Goal: Information Seeking & Learning: Learn about a topic

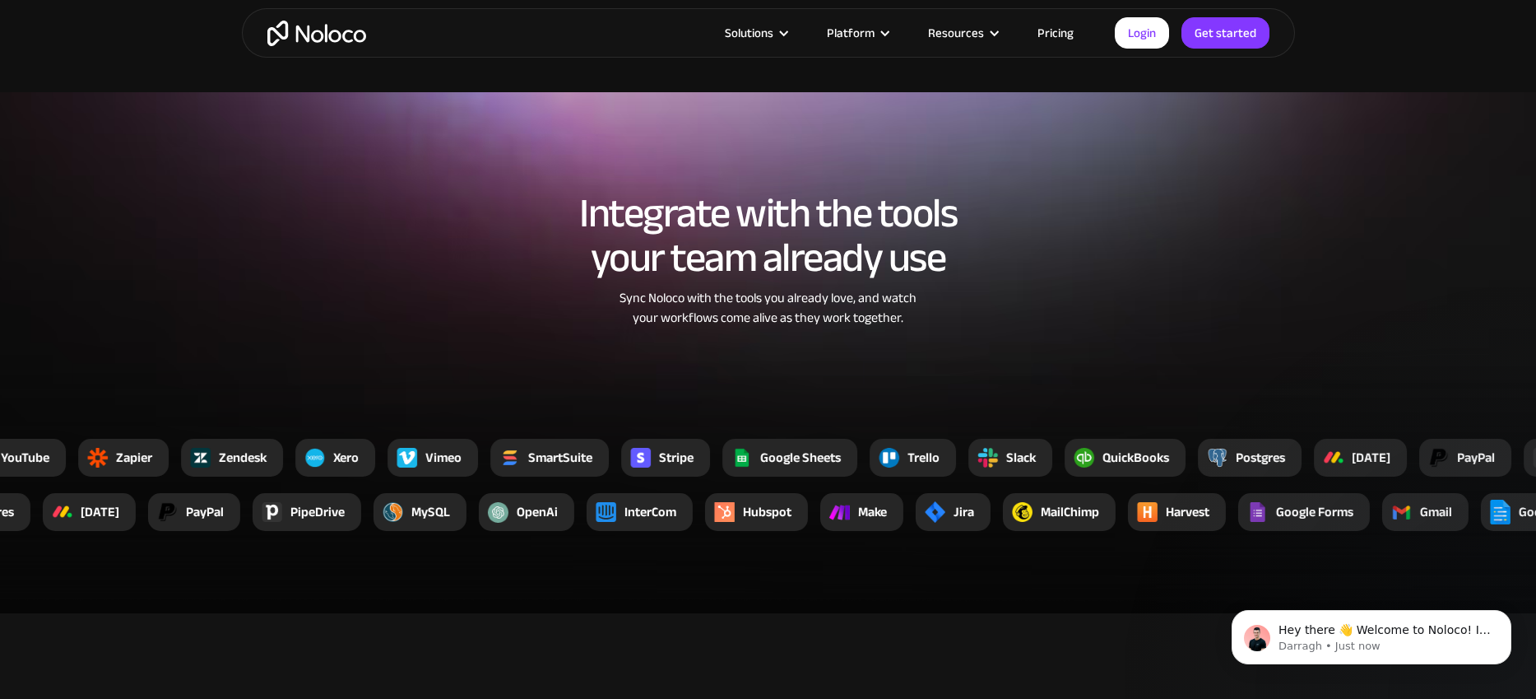
click at [1039, 33] on link "Pricing" at bounding box center [1055, 32] width 77 height 21
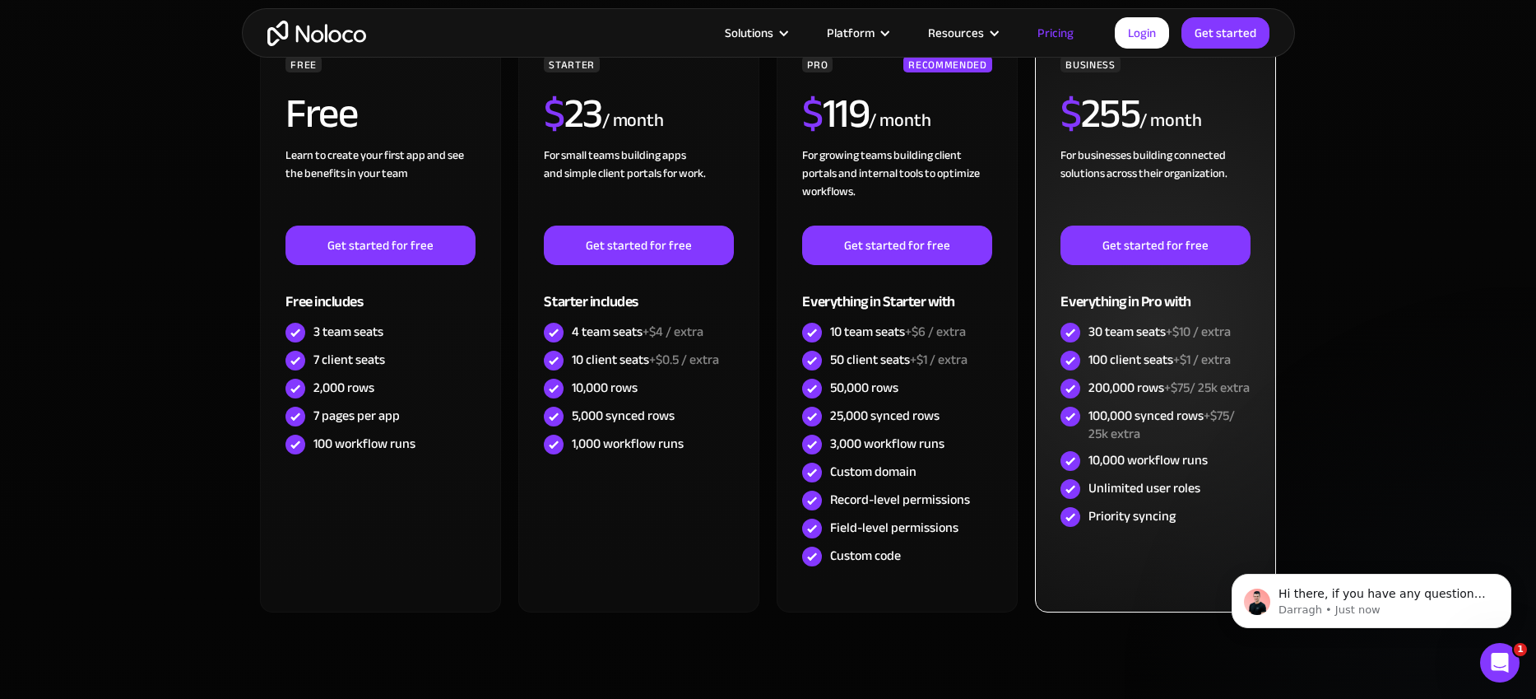
scroll to position [546, 0]
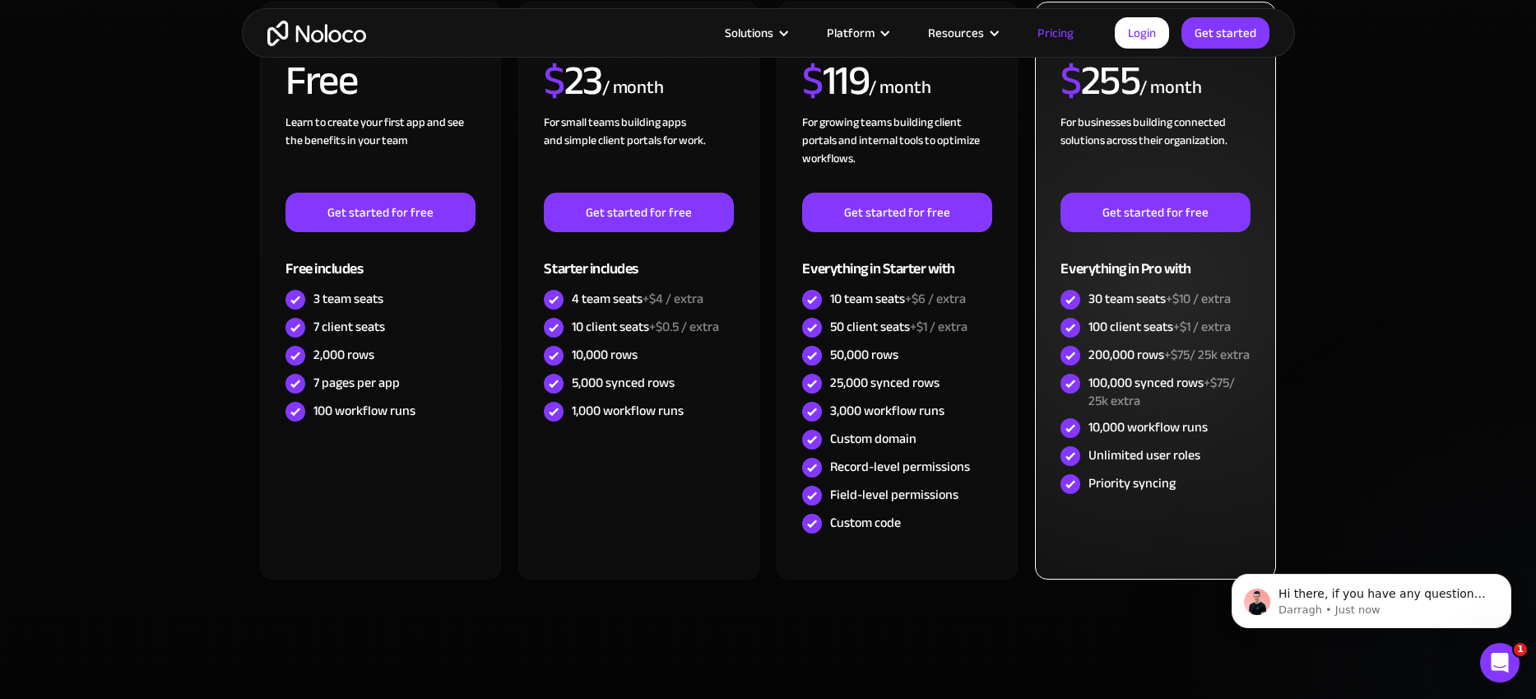
click at [1100, 464] on div "Unlimited user roles" at bounding box center [1145, 455] width 112 height 18
click at [1101, 464] on div "Unlimited user roles" at bounding box center [1145, 455] width 112 height 18
click at [1102, 464] on div "Unlimited user roles" at bounding box center [1145, 455] width 112 height 18
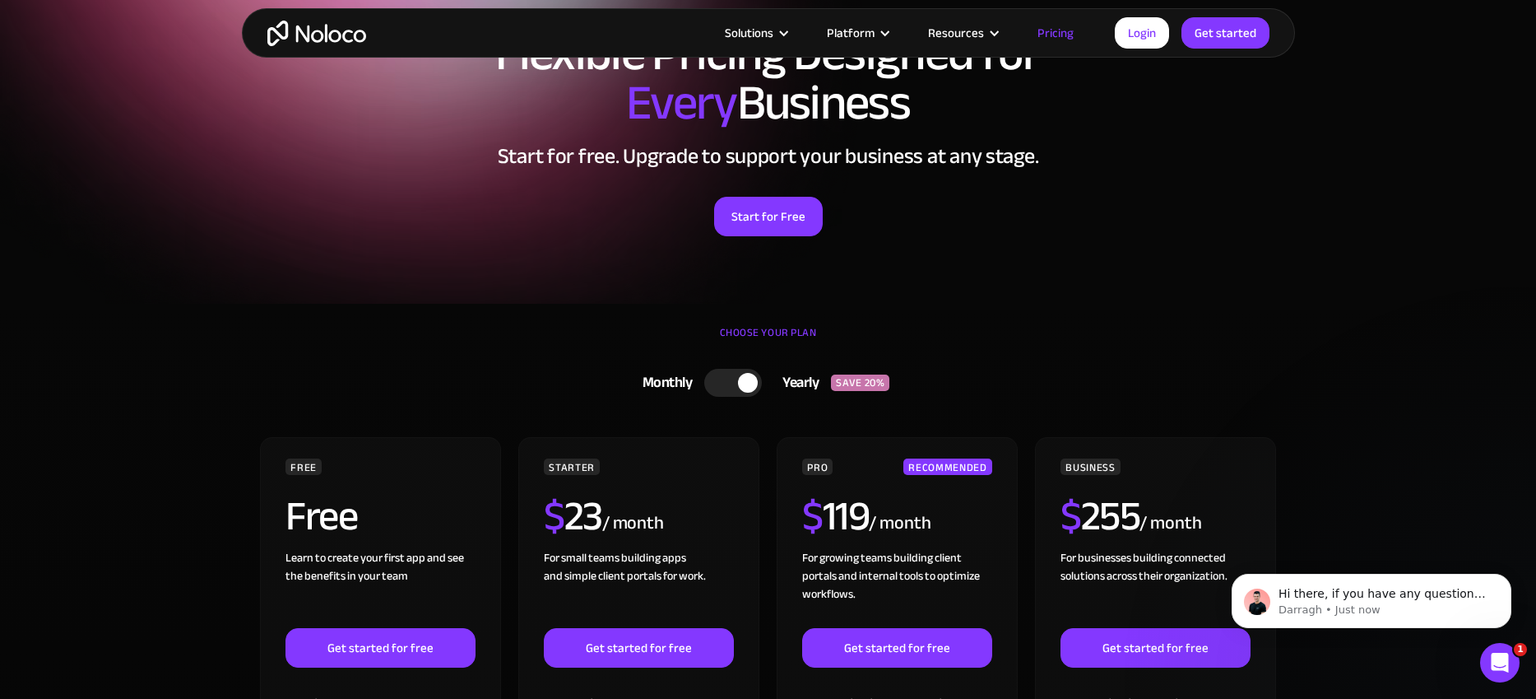
scroll to position [0, 0]
